Goal: Information Seeking & Learning: Learn about a topic

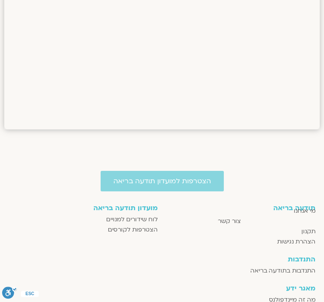
scroll to position [749, 0]
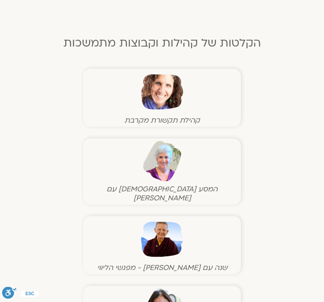
scroll to position [491, 0]
click at [151, 96] on img at bounding box center [162, 91] width 42 height 42
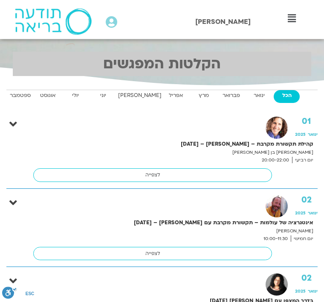
scroll to position [519, 0]
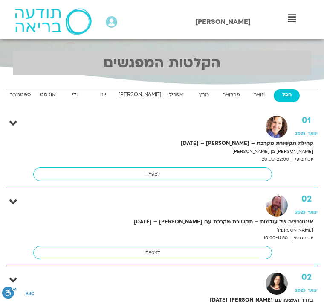
click at [8, 122] on div "01 ינואר 2025 קהילת תקשורת מקרבת – שאניה – 02/01/25 שאנייה כהן בן חיים יום רביע…" at bounding box center [162, 148] width 312 height 65
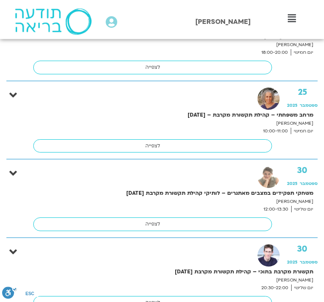
scroll to position [17849, 0]
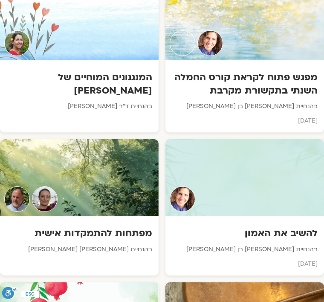
scroll to position [1029, 0]
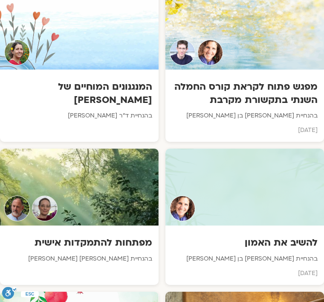
click at [232, 82] on h3 "מפגש פתוח לקראת קורס החמלה השנתי בתקשורת מקרבת" at bounding box center [245, 93] width 146 height 26
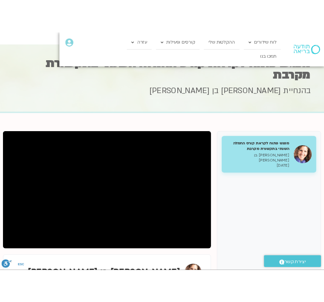
scroll to position [88, 0]
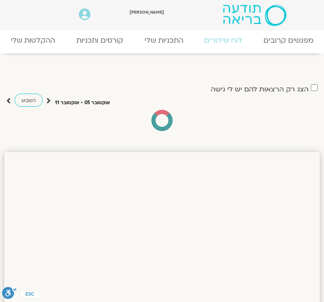
click at [26, 41] on link "ההקלטות שלי" at bounding box center [33, 40] width 66 height 17
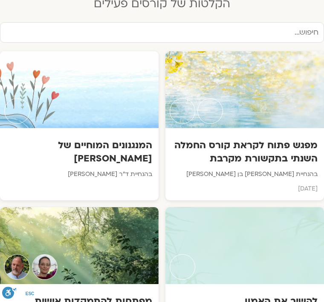
scroll to position [971, 0]
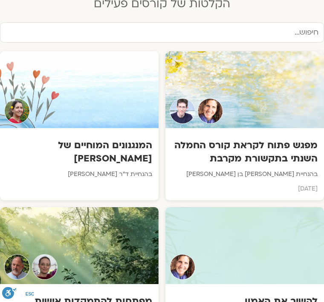
click at [222, 139] on h3 "מפגש פתוח לקראת קורס החמלה השנתי בתקשורת מקרבת" at bounding box center [245, 152] width 146 height 26
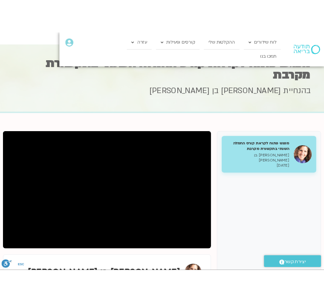
scroll to position [136, 0]
